Goal: Transaction & Acquisition: Purchase product/service

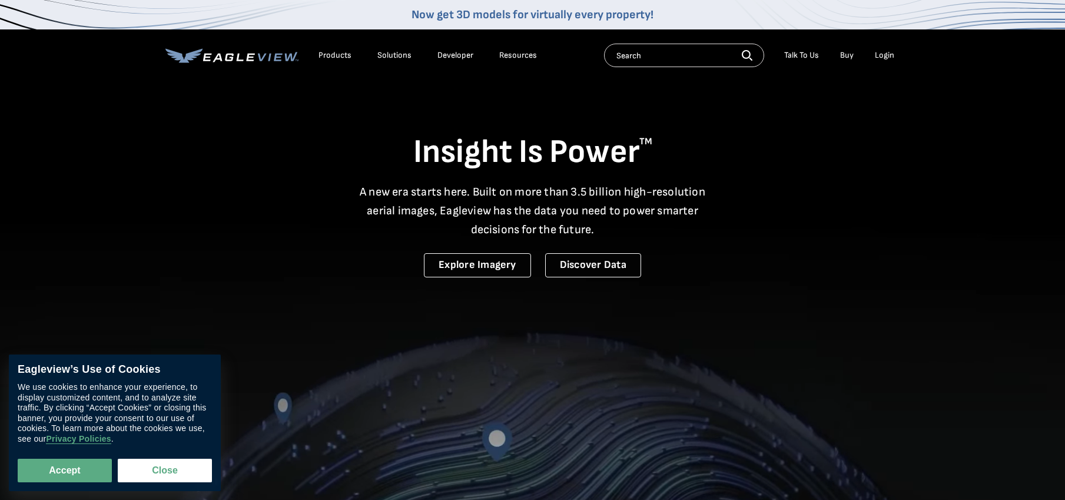
click at [878, 53] on div "Login" at bounding box center [884, 55] width 19 height 11
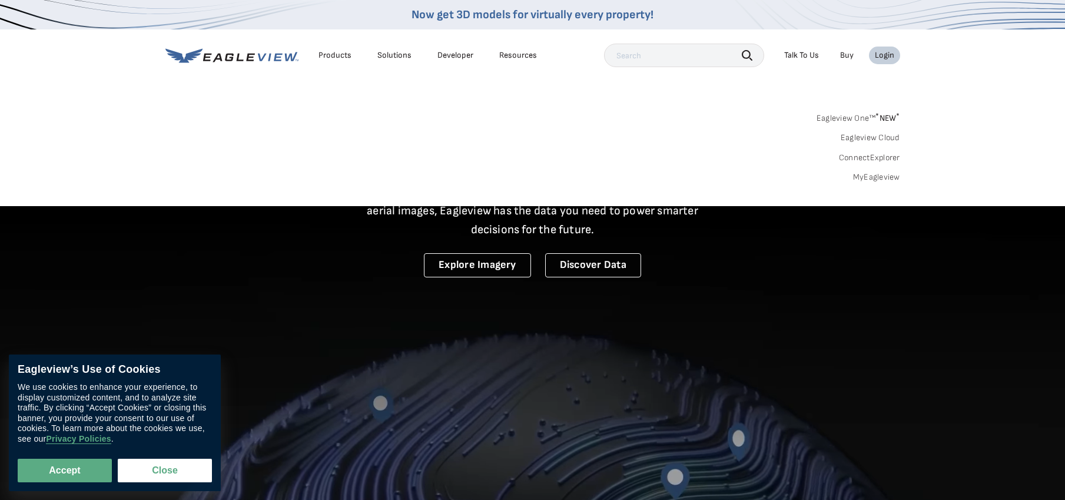
click at [865, 174] on link "MyEagleview" at bounding box center [876, 177] width 47 height 11
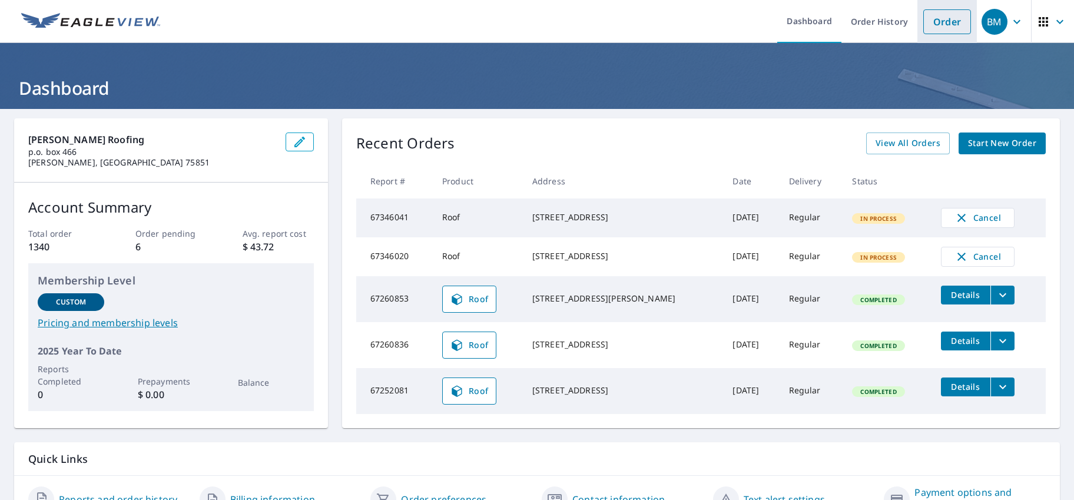
click at [931, 23] on link "Order" at bounding box center [947, 21] width 48 height 25
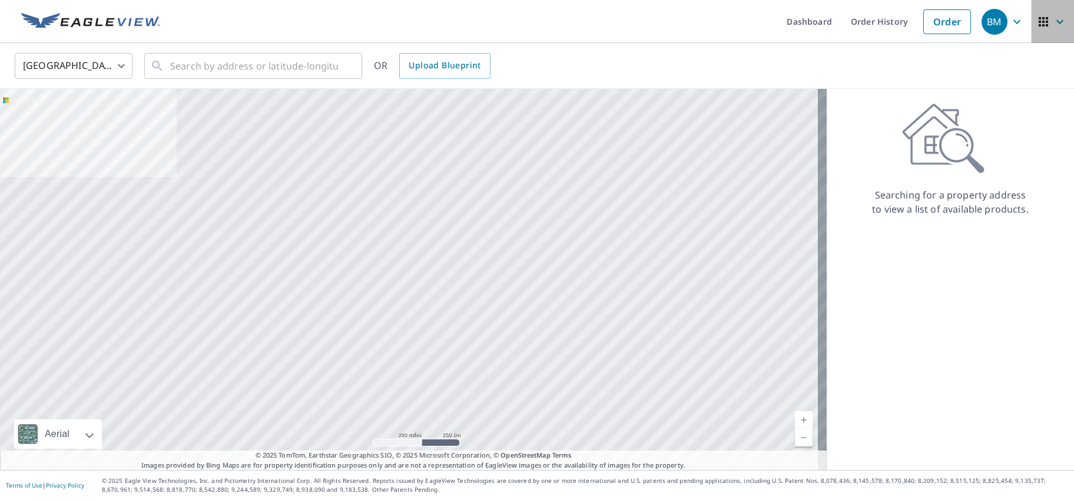
click at [1053, 24] on icon "button" at bounding box center [1060, 22] width 14 height 14
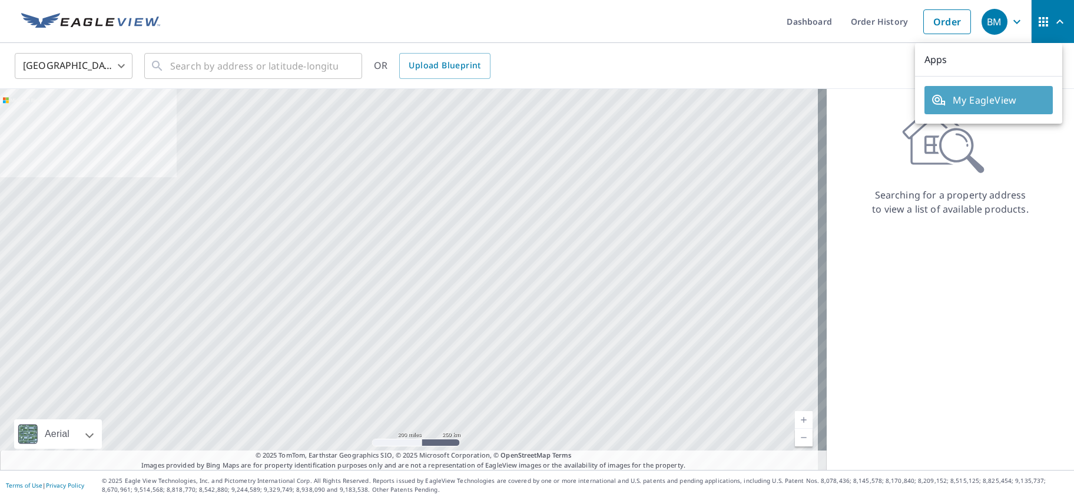
click at [1027, 97] on span "My EagleView" at bounding box center [989, 100] width 114 height 14
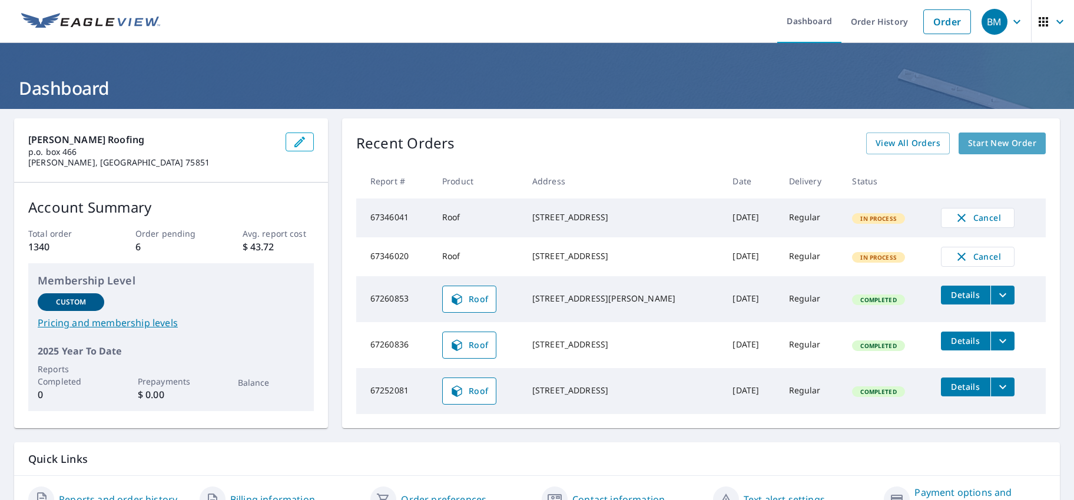
click at [989, 143] on span "Start New Order" at bounding box center [1002, 143] width 68 height 15
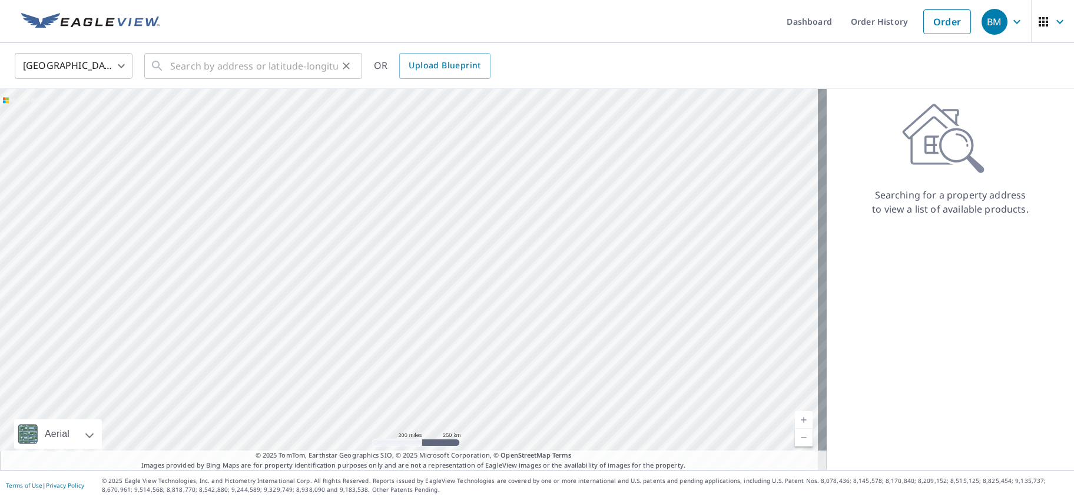
click at [167, 62] on div "​" at bounding box center [253, 66] width 218 height 26
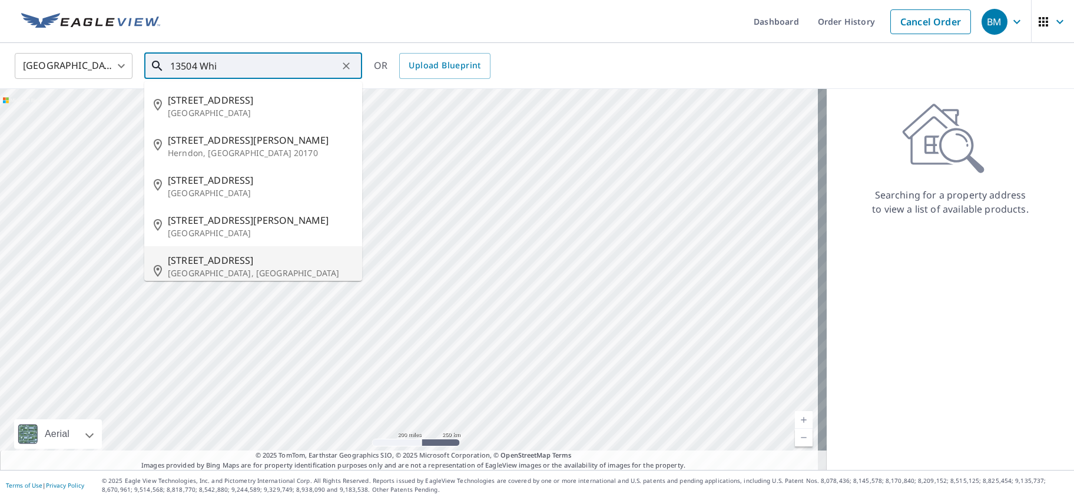
click at [195, 262] on span "13504 White Cloud Ct" at bounding box center [260, 260] width 185 height 14
type input "13504 White Cloud Ct Pearland, TX 77584"
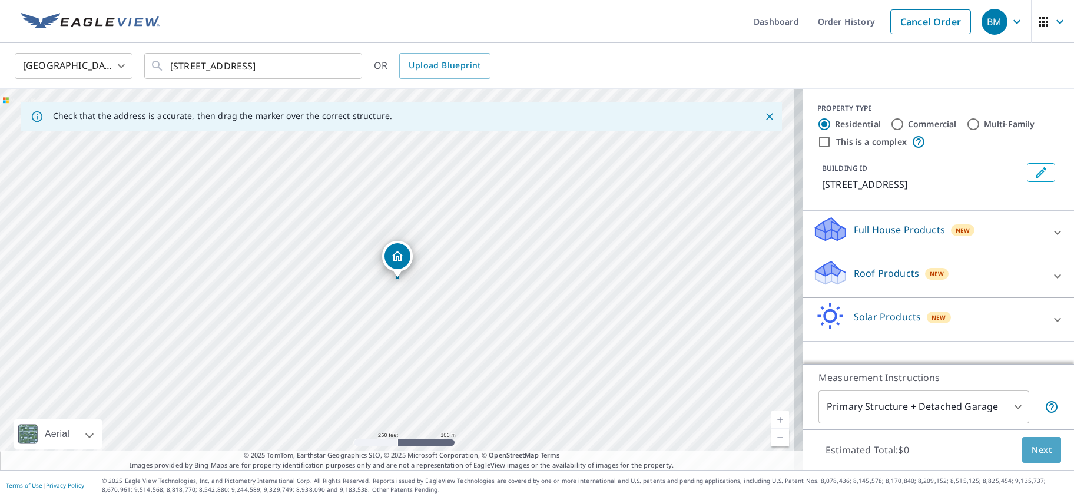
click at [1038, 450] on span "Next" at bounding box center [1042, 450] width 20 height 15
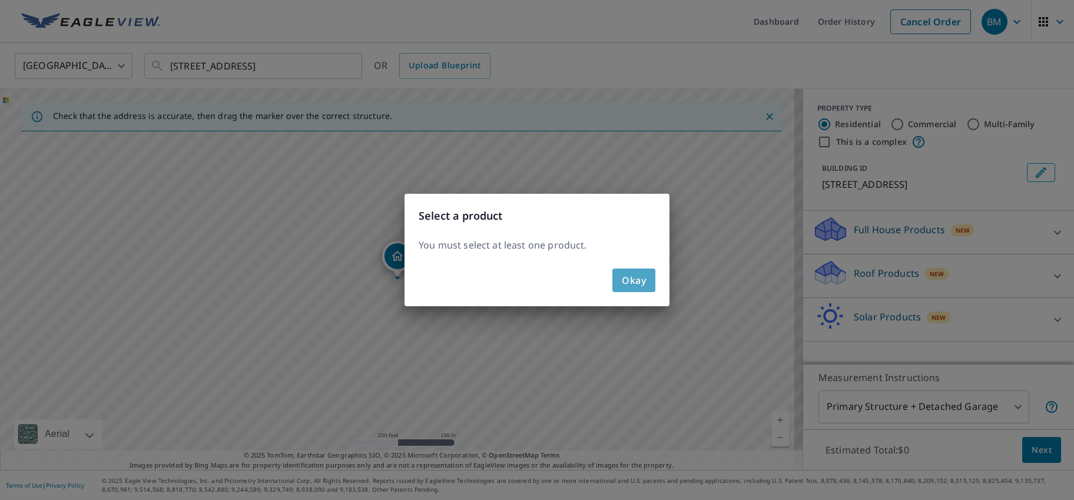
click at [638, 280] on span "Okay" at bounding box center [634, 280] width 24 height 16
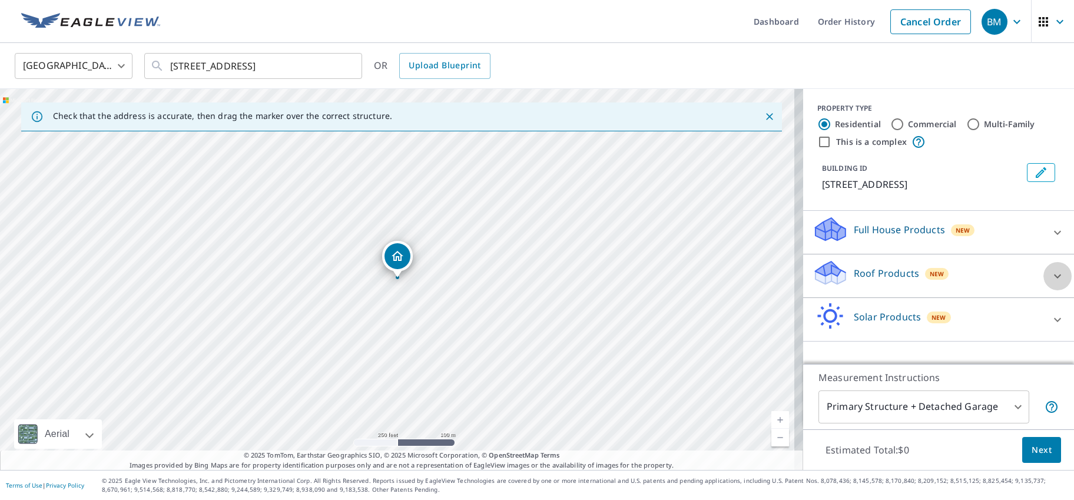
click at [1050, 274] on icon at bounding box center [1057, 276] width 14 height 14
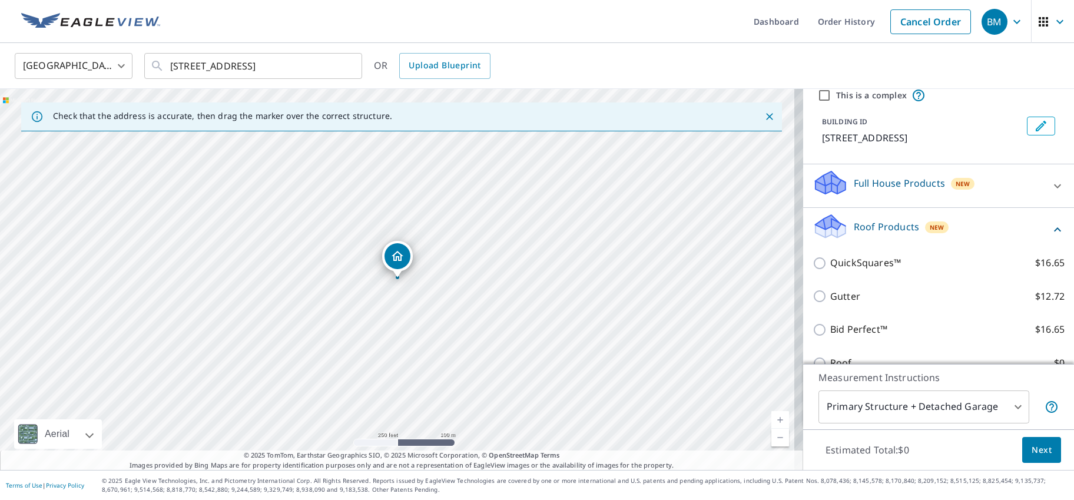
scroll to position [82, 0]
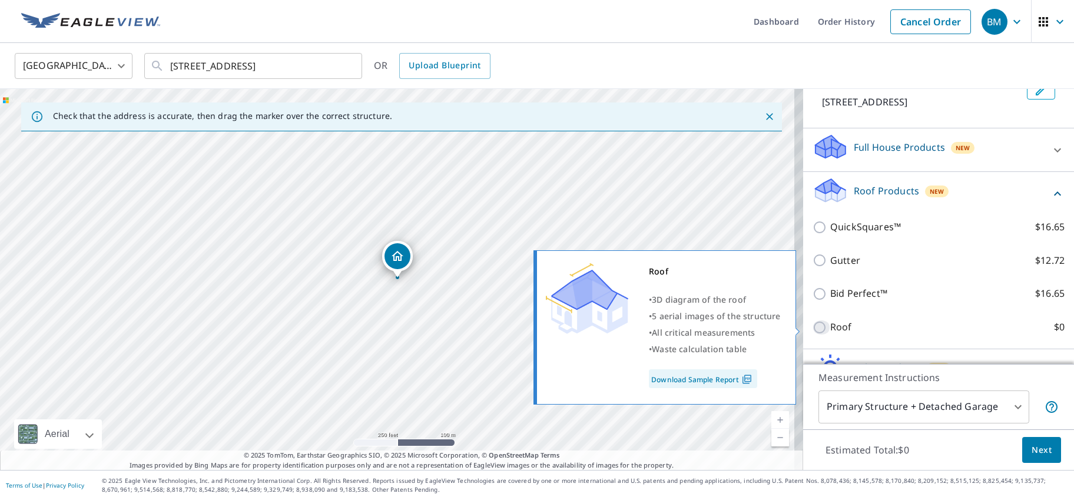
click at [813, 326] on input "Roof $0" at bounding box center [822, 327] width 18 height 14
checkbox input "true"
type input "3"
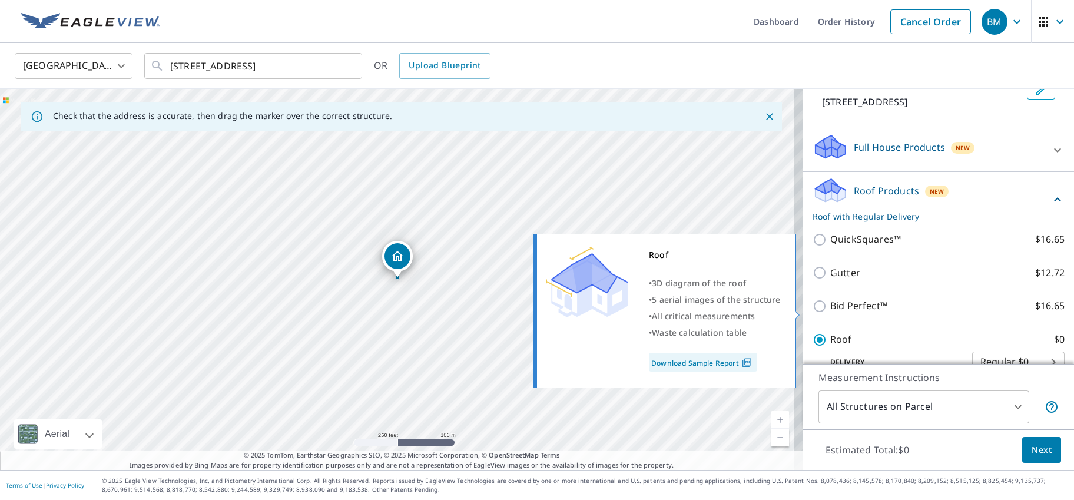
scroll to position [118, 0]
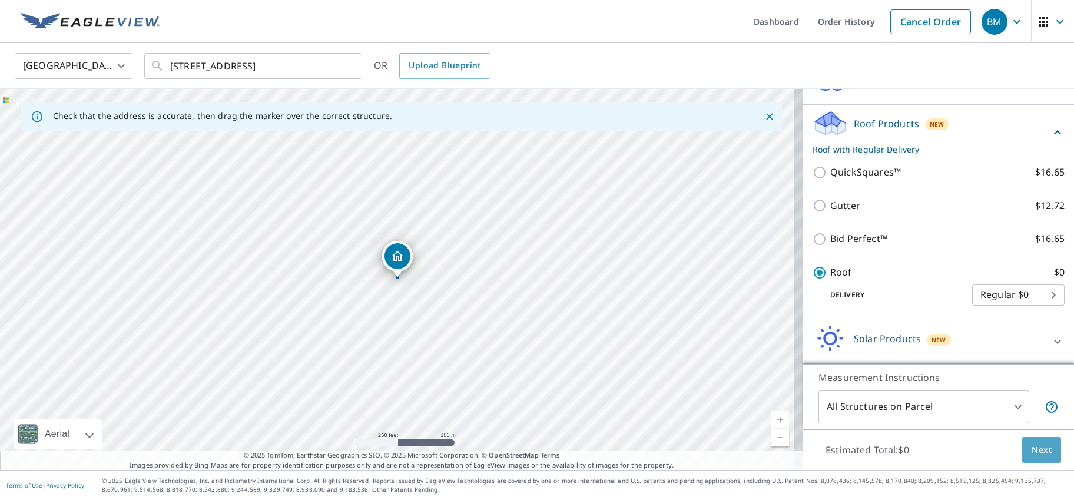
click at [1034, 454] on span "Next" at bounding box center [1042, 450] width 20 height 15
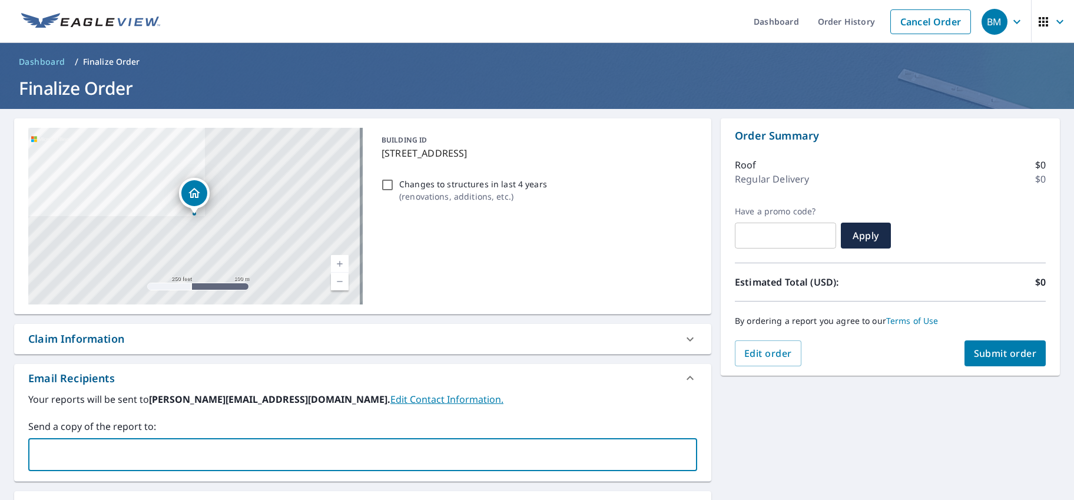
click at [45, 449] on input "text" at bounding box center [354, 454] width 641 height 22
type input "moriah@mossroofinghouston.com"
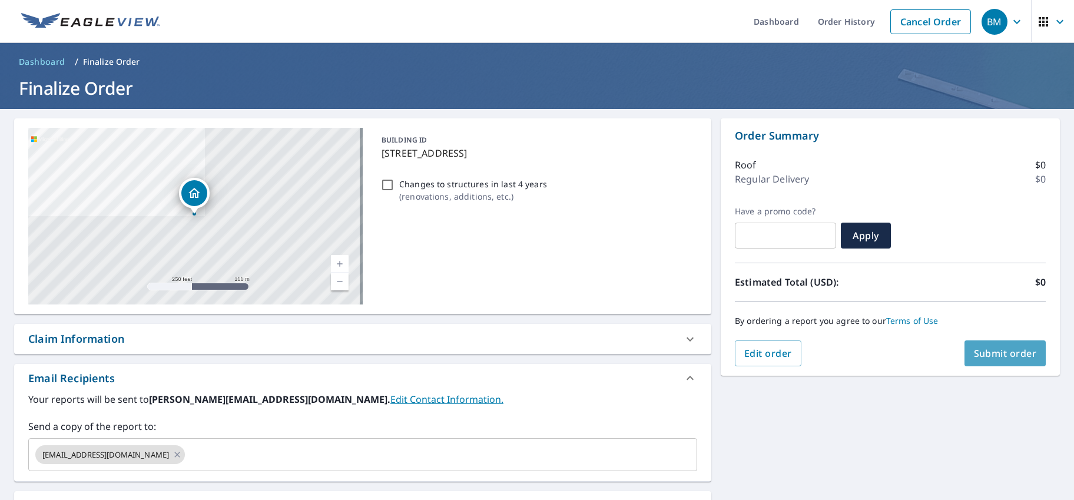
click at [1000, 356] on span "Submit order" at bounding box center [1005, 353] width 63 height 13
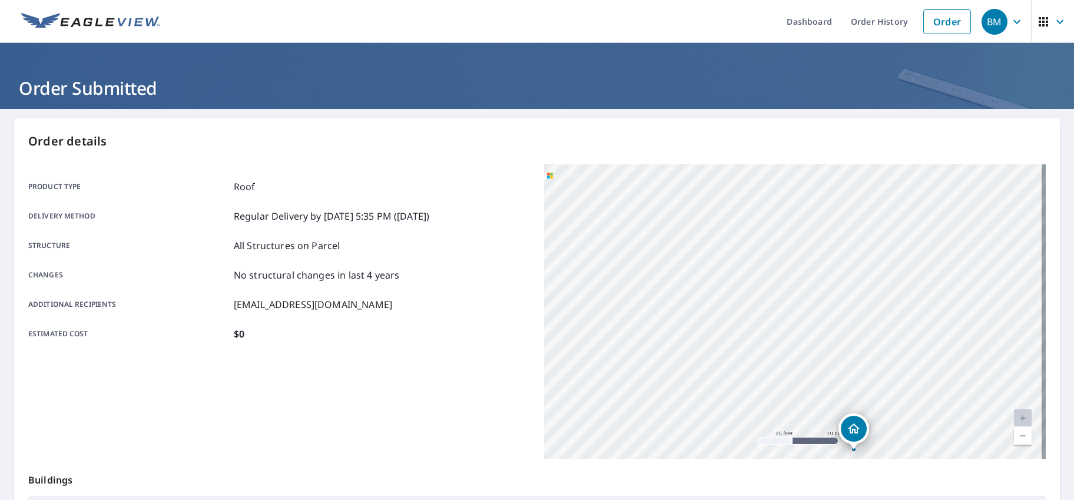
drag, startPoint x: 871, startPoint y: 360, endPoint x: 870, endPoint y: 289, distance: 70.7
click at [870, 289] on div "13504 White Cloud Ct Pearland, TX 77584" at bounding box center [795, 311] width 502 height 294
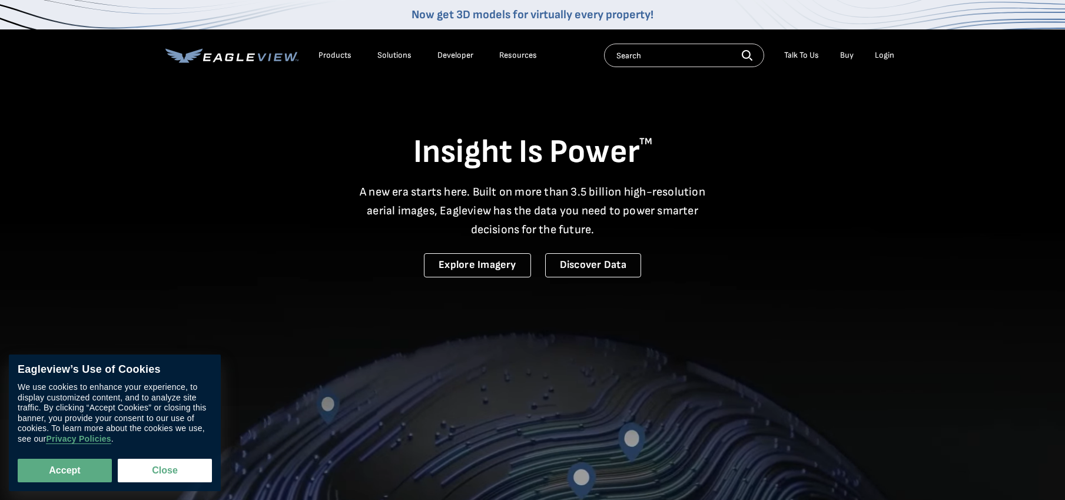
click at [884, 56] on div "Login" at bounding box center [884, 55] width 19 height 11
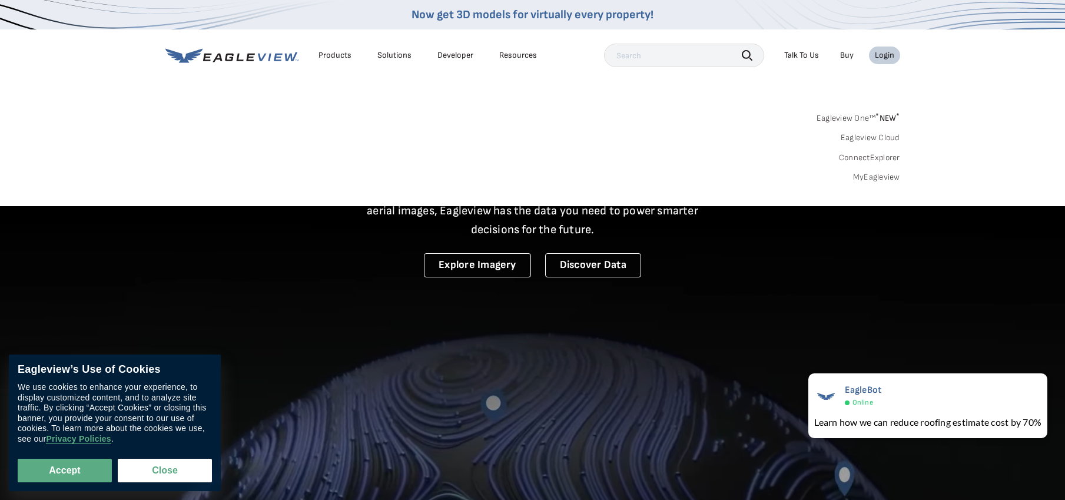
click at [871, 172] on link "MyEagleview" at bounding box center [876, 177] width 47 height 11
